Goal: Task Accomplishment & Management: Manage account settings

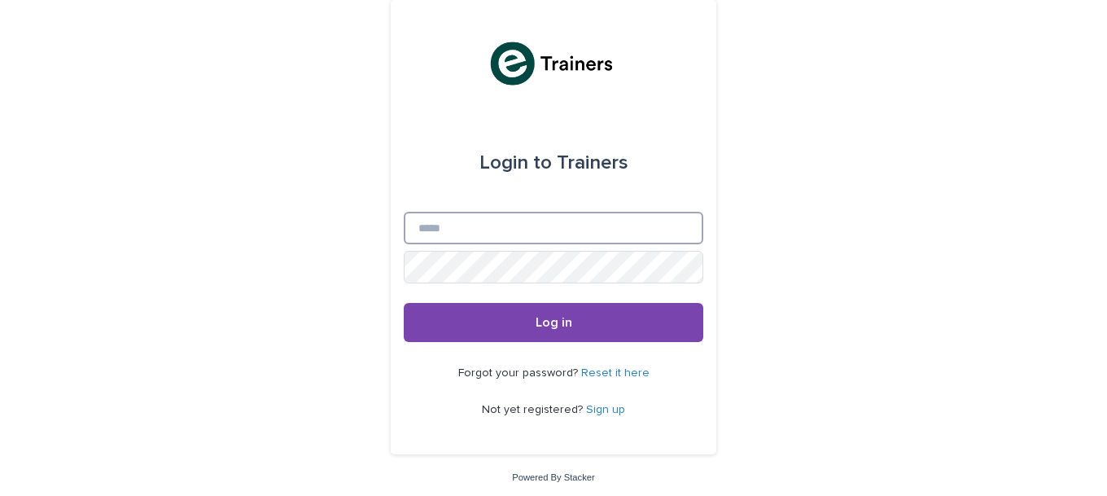
click at [587, 233] on input "Email" at bounding box center [554, 228] width 300 height 33
type input "**********"
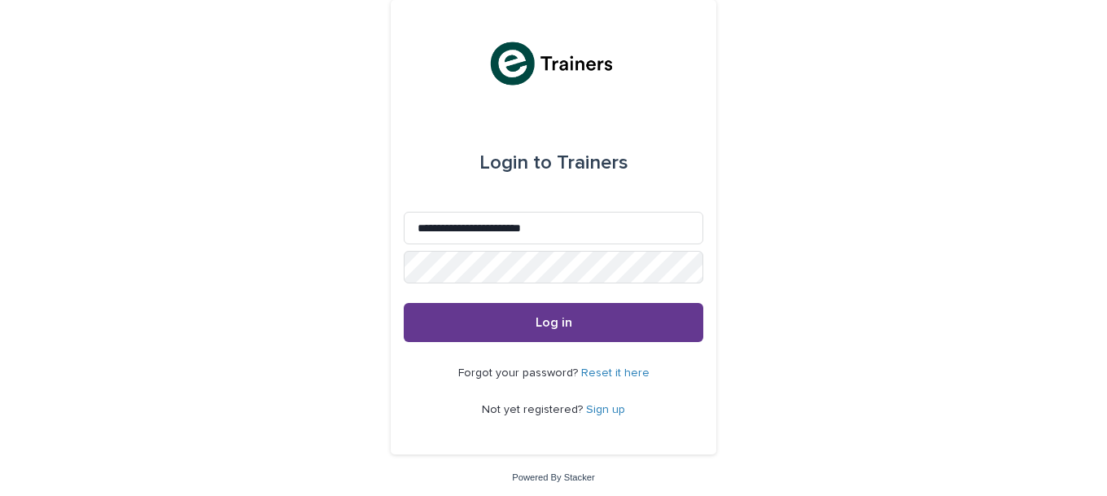
click at [549, 321] on span "Log in" at bounding box center [554, 322] width 37 height 13
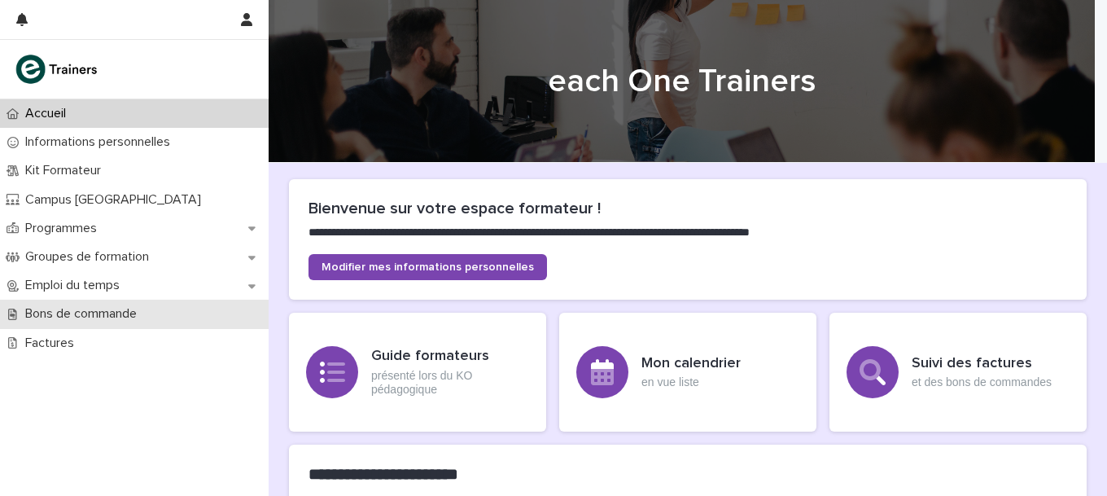
click at [89, 315] on p "Bons de commande" at bounding box center [84, 313] width 131 height 15
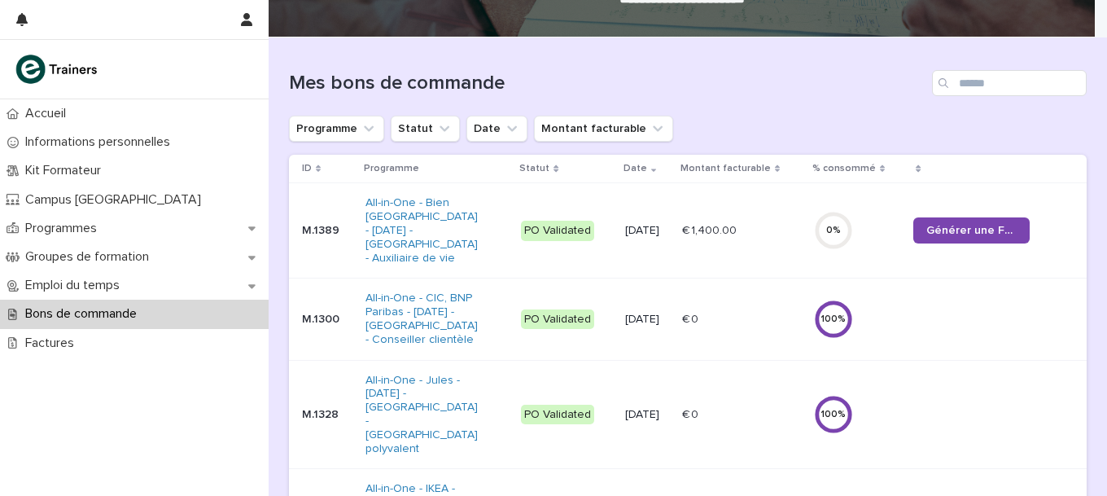
scroll to position [90, 0]
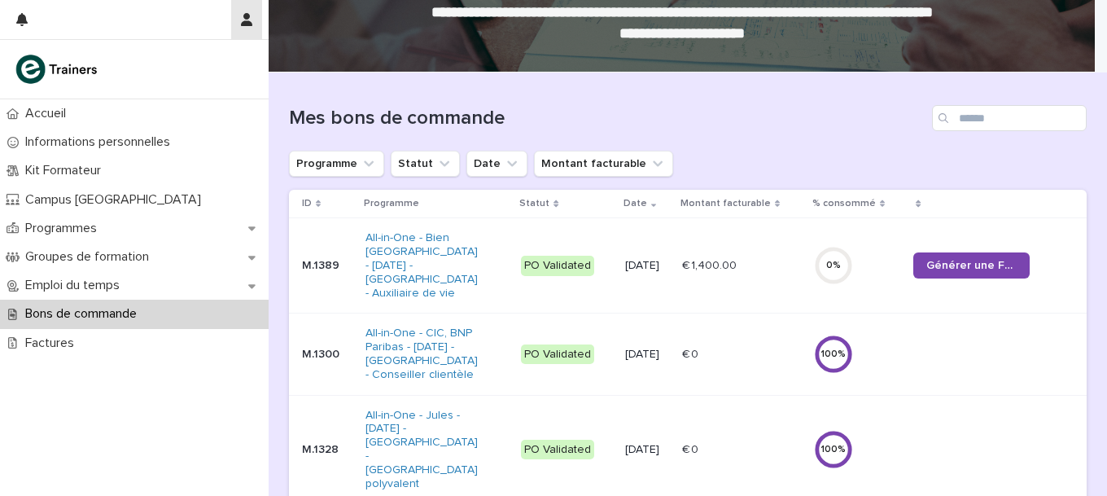
click at [243, 18] on icon "button" at bounding box center [246, 19] width 11 height 13
click at [166, 69] on p "Log Out" at bounding box center [199, 69] width 103 height 28
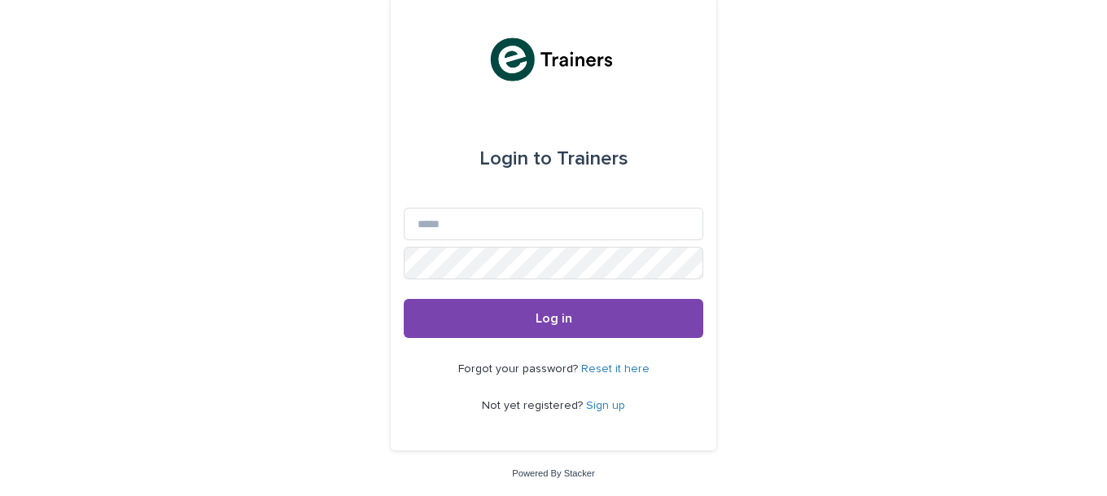
scroll to position [3, 0]
